Goal: Check status: Check status

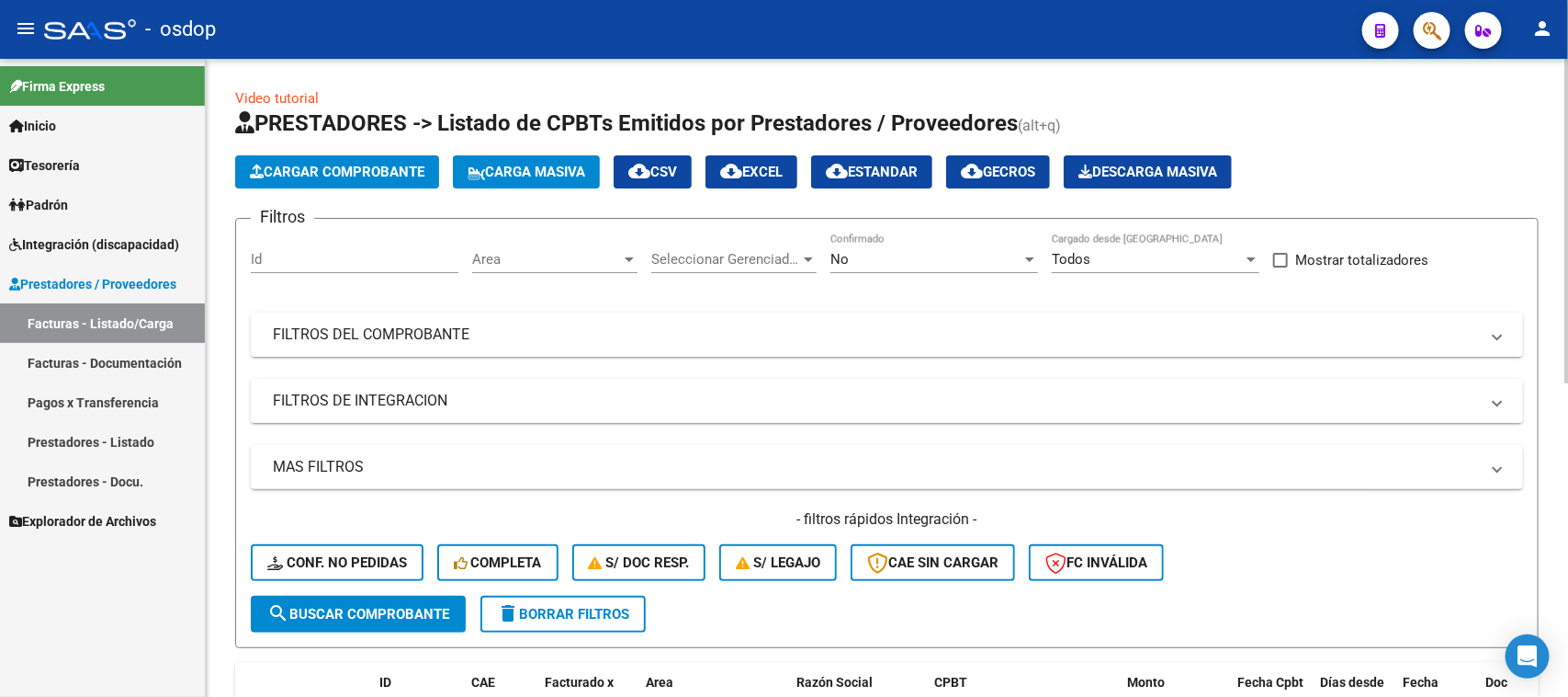
click at [346, 259] on input "Id" at bounding box center [354, 259] width 208 height 17
type input "243625"
drag, startPoint x: 411, startPoint y: 613, endPoint x: 455, endPoint y: 600, distance: 45.9
click at [411, 613] on span "search Buscar Comprobante" at bounding box center [358, 613] width 182 height 17
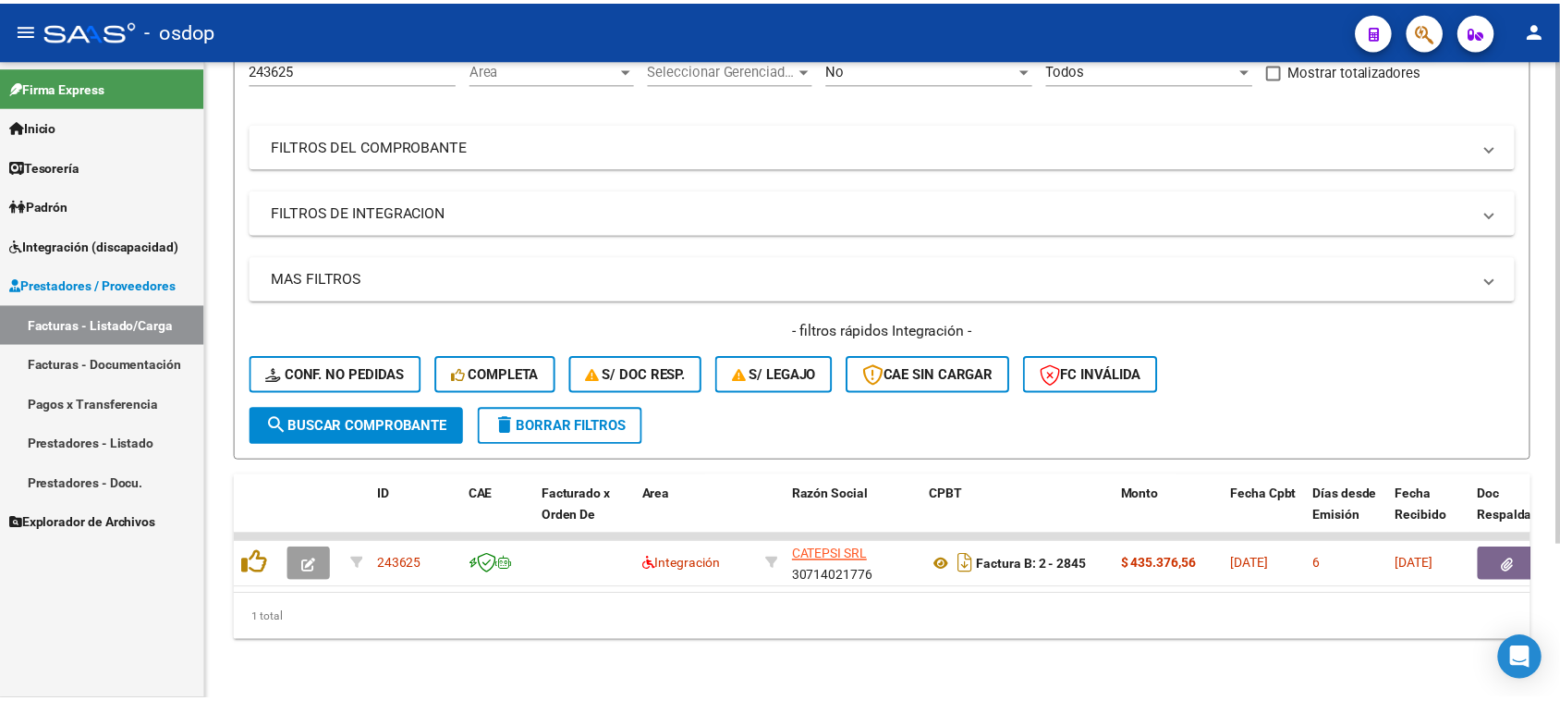
scroll to position [205, 0]
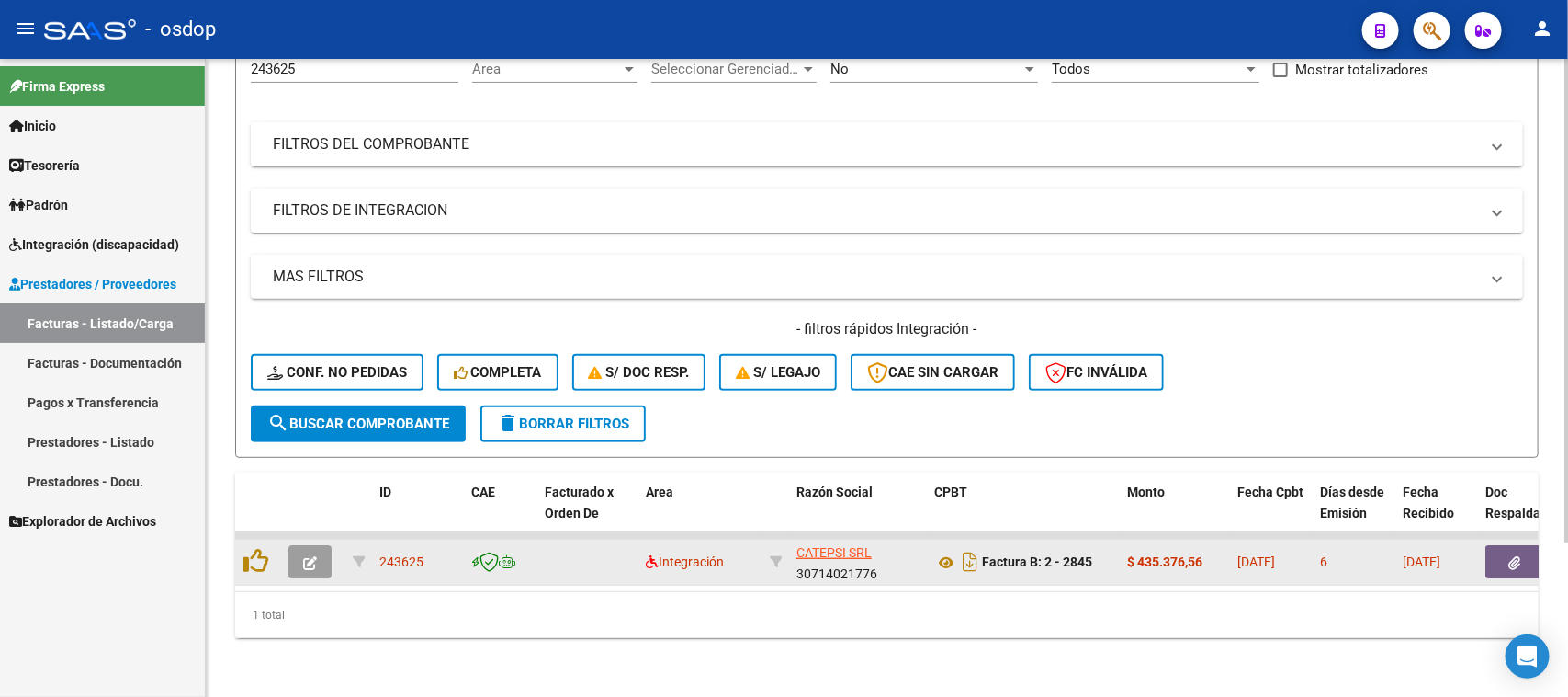
click at [303, 556] on icon "button" at bounding box center [310, 563] width 14 height 14
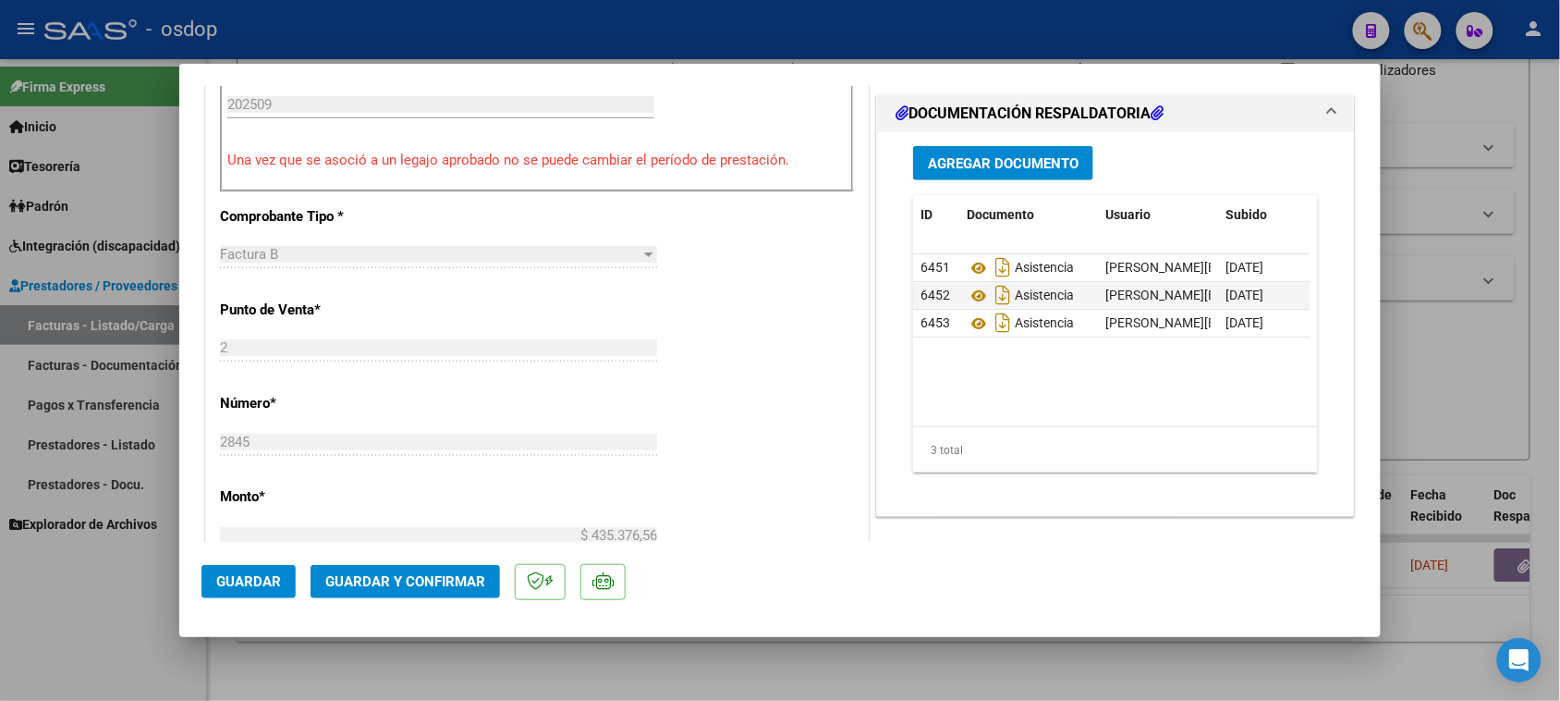
scroll to position [578, 0]
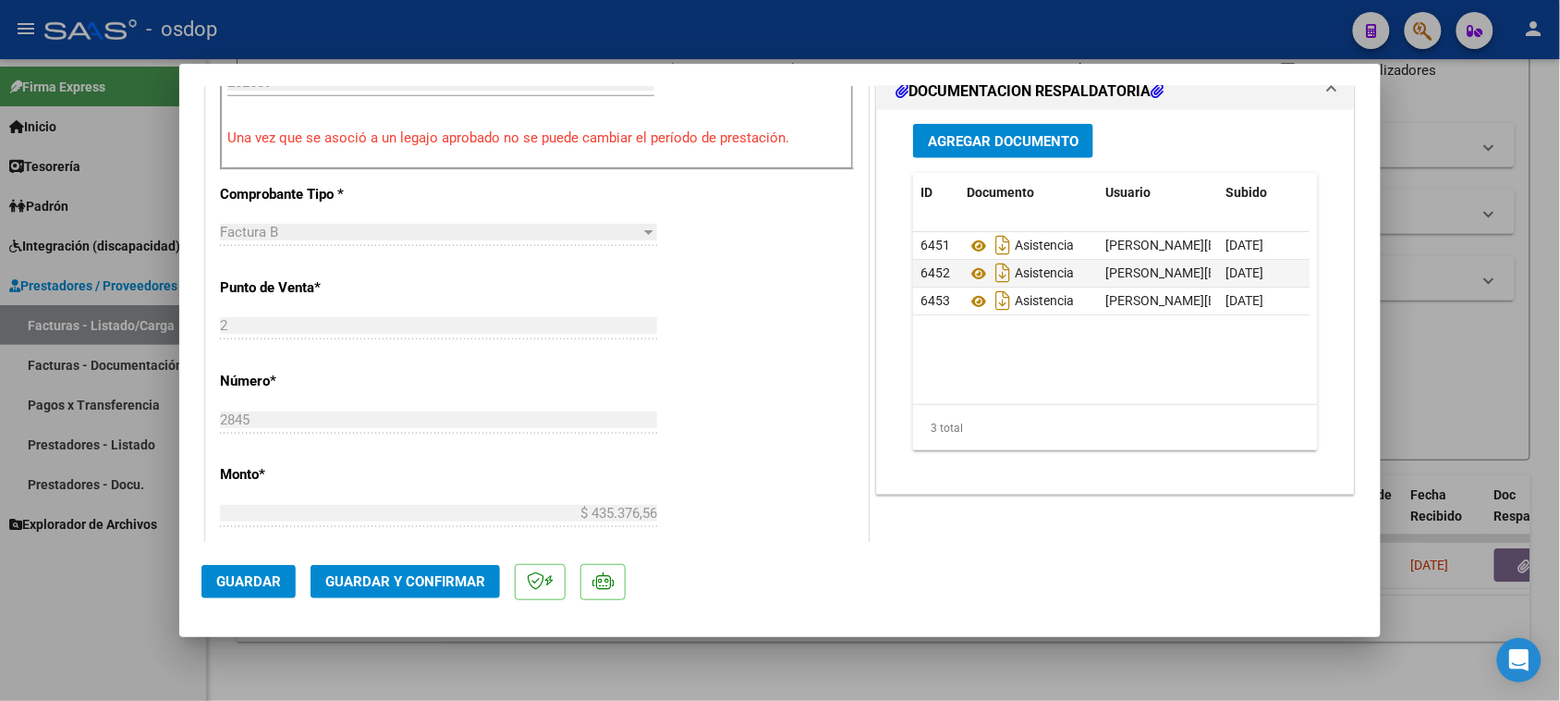
click at [931, 675] on div at bounding box center [780, 350] width 1560 height 701
type input "$ 0,00"
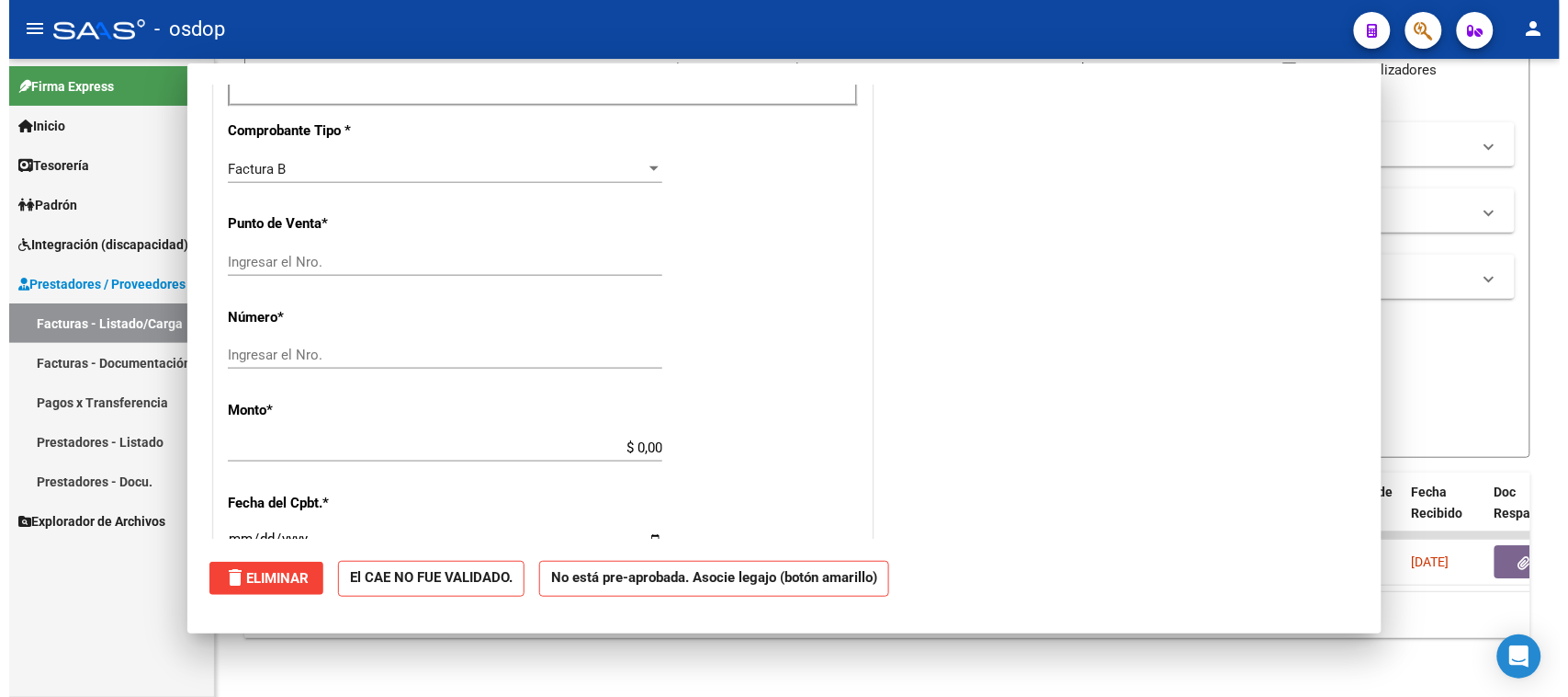
scroll to position [567, 0]
